Goal: Navigation & Orientation: Understand site structure

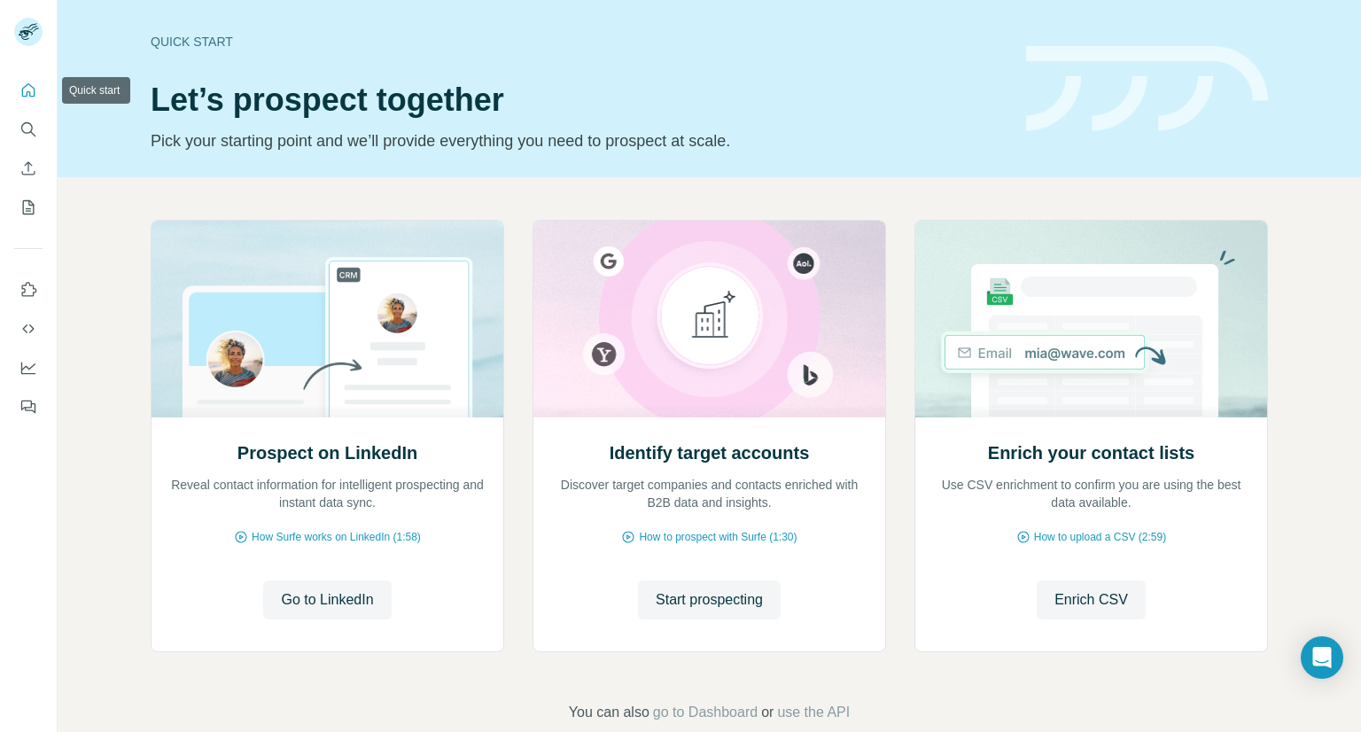
click at [28, 86] on icon "Quick start" at bounding box center [28, 90] width 18 height 18
click at [20, 209] on icon "My lists" at bounding box center [28, 207] width 18 height 18
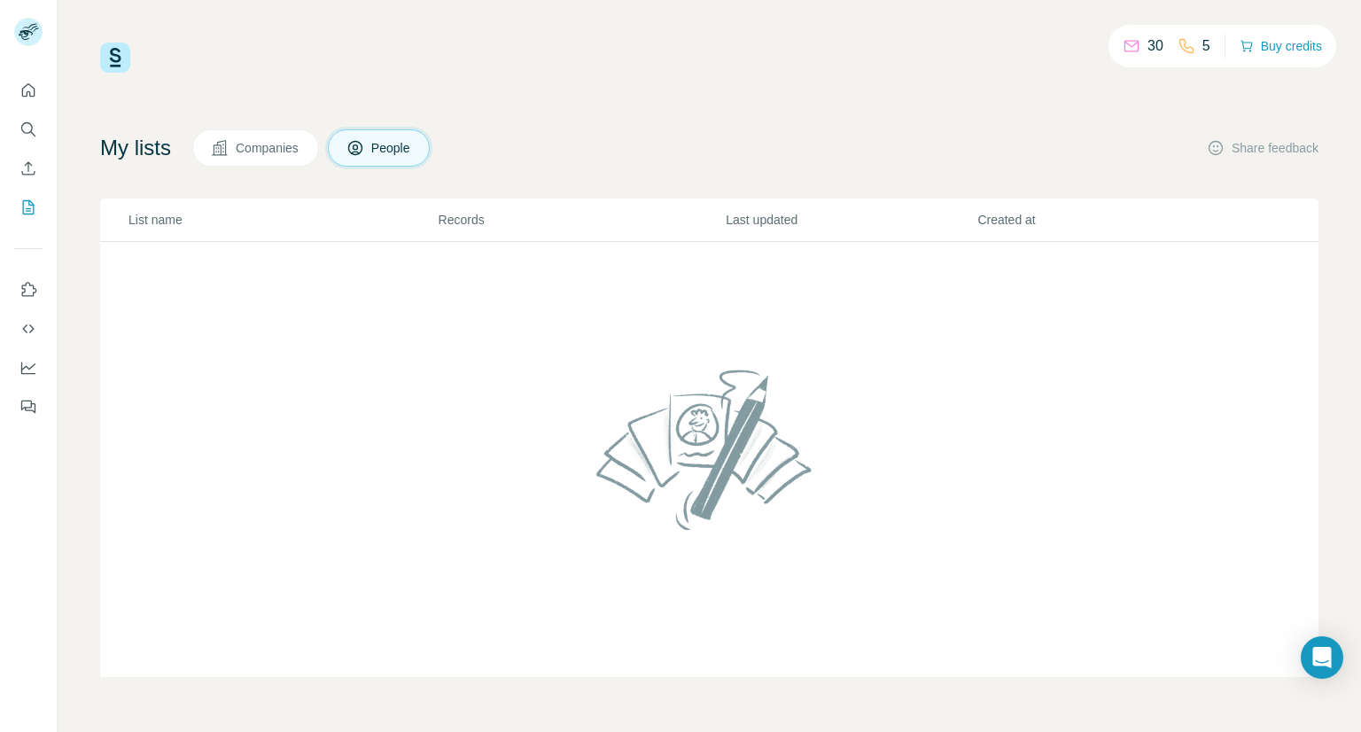
click at [1122, 43] on icon at bounding box center [1131, 46] width 18 height 18
click at [32, 413] on icon "Feedback" at bounding box center [28, 407] width 18 height 18
click at [24, 87] on icon "Quick start" at bounding box center [28, 89] width 13 height 13
